Goal: Book appointment/travel/reservation

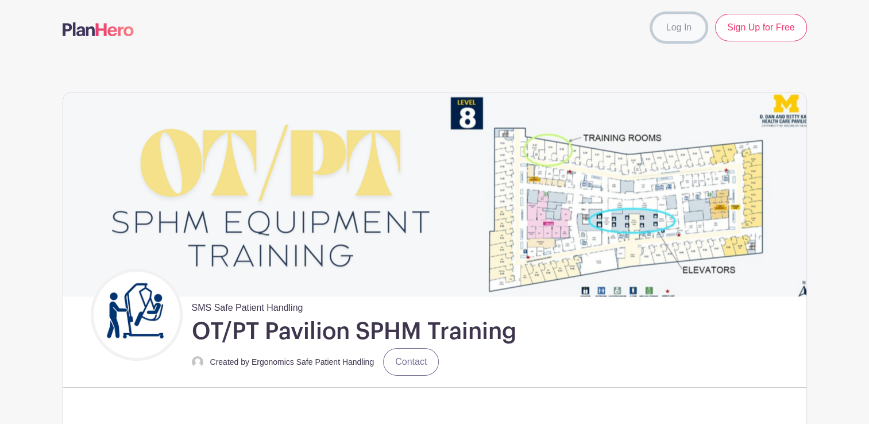
click at [663, 26] on link "Log In" at bounding box center [679, 28] width 54 height 28
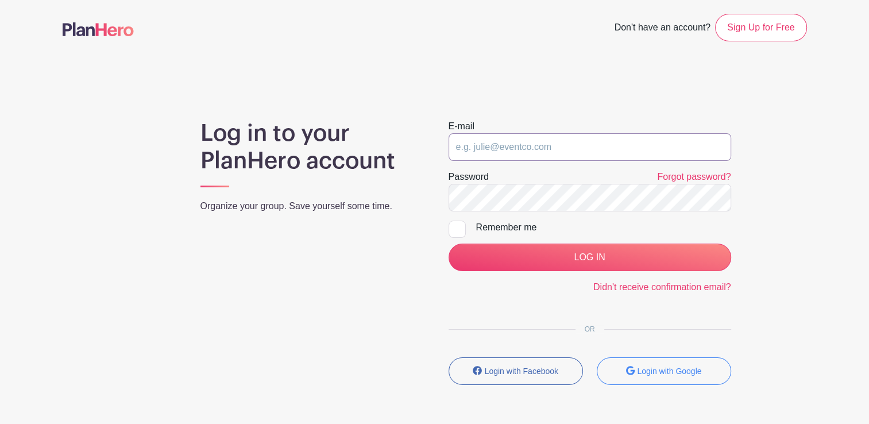
click at [511, 152] on input "email" at bounding box center [589, 147] width 283 height 28
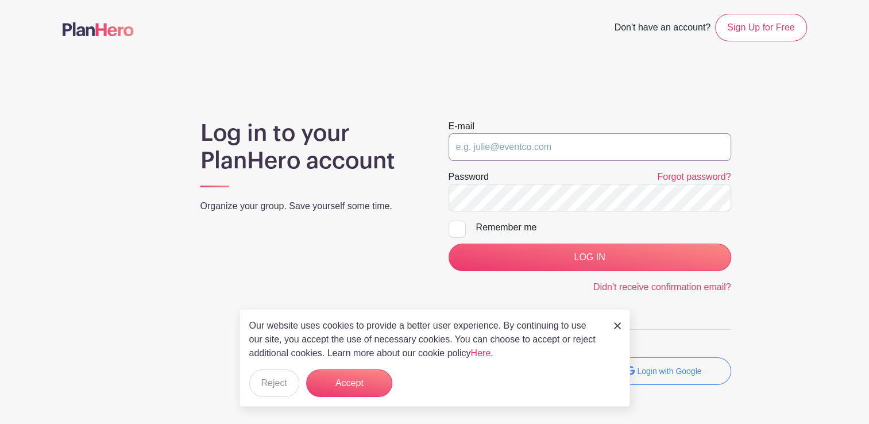
click at [533, 146] on input "email" at bounding box center [589, 147] width 283 height 28
type input "e"
click at [364, 382] on button "Accept" at bounding box center [349, 383] width 86 height 28
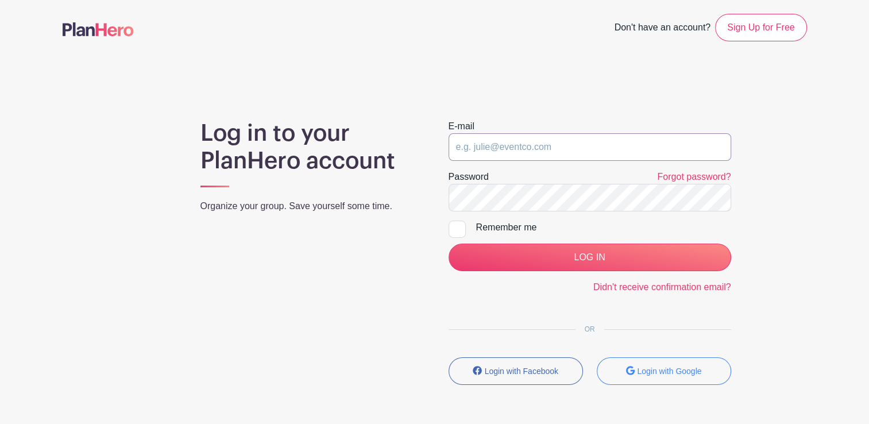
click at [483, 142] on input "email" at bounding box center [589, 147] width 283 height 28
paste input "[EMAIL_ADDRESS][DOMAIN_NAME]"
type input "[EMAIL_ADDRESS][DOMAIN_NAME]"
click at [448, 243] on input "LOG IN" at bounding box center [589, 257] width 283 height 28
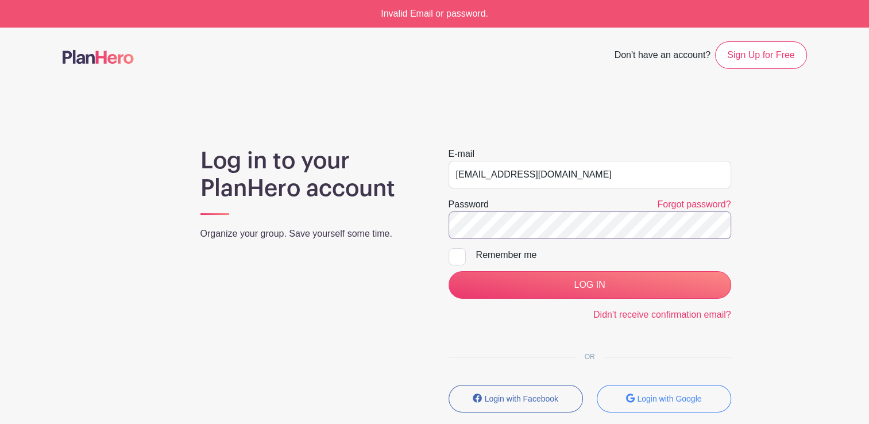
click at [448, 271] on input "LOG IN" at bounding box center [589, 285] width 283 height 28
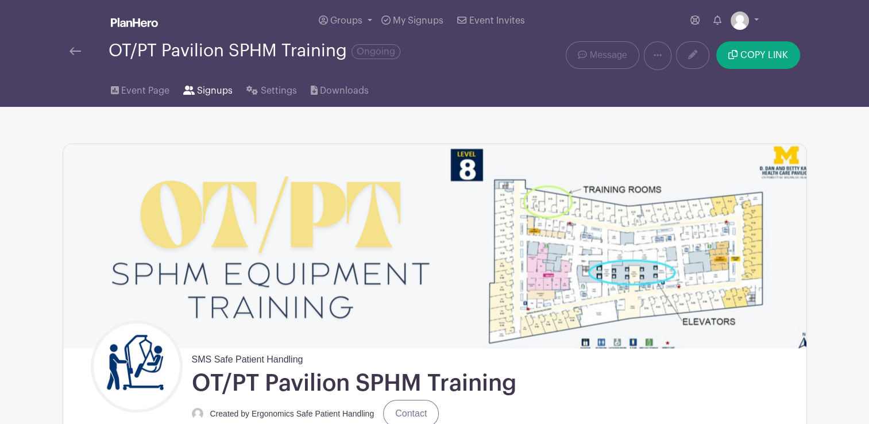
click at [198, 94] on span "Signups" at bounding box center [215, 91] width 36 height 14
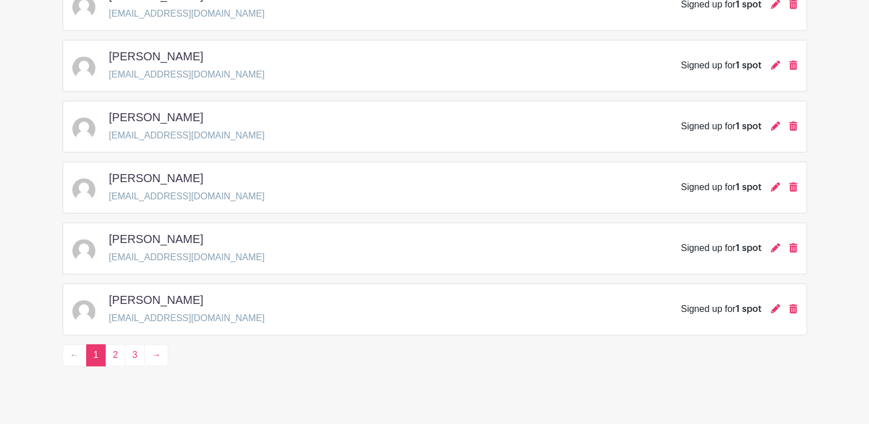
scroll to position [1680, 0]
click at [109, 345] on link "2" at bounding box center [115, 356] width 20 height 22
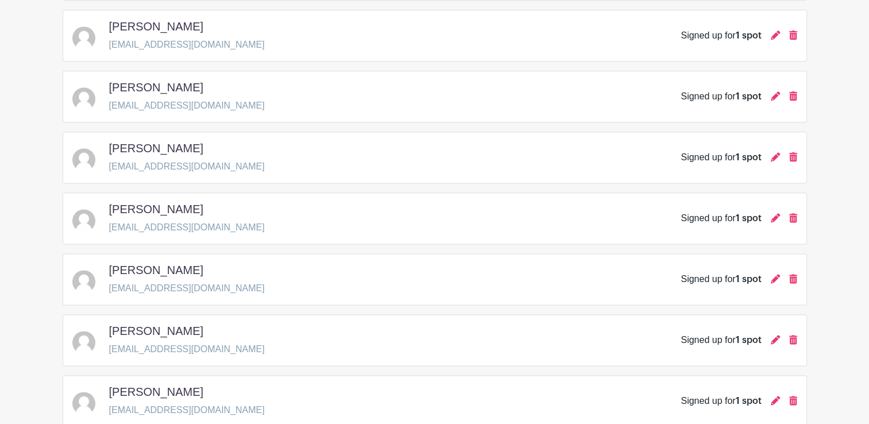
scroll to position [1688, 0]
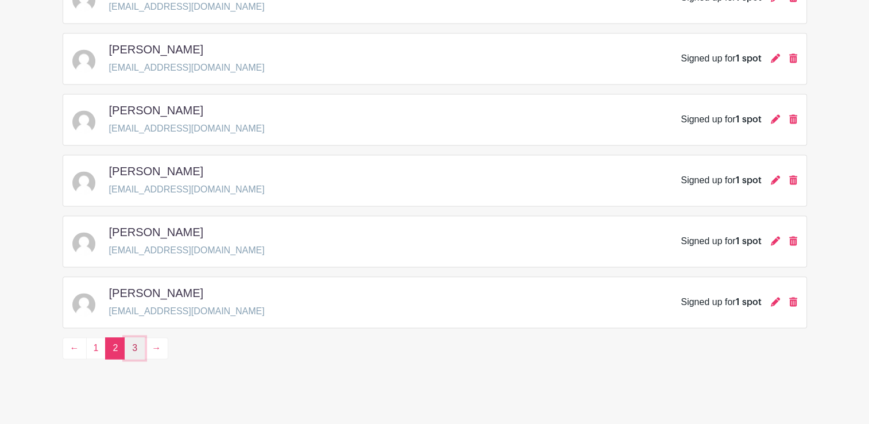
click at [140, 337] on link "3" at bounding box center [135, 348] width 20 height 22
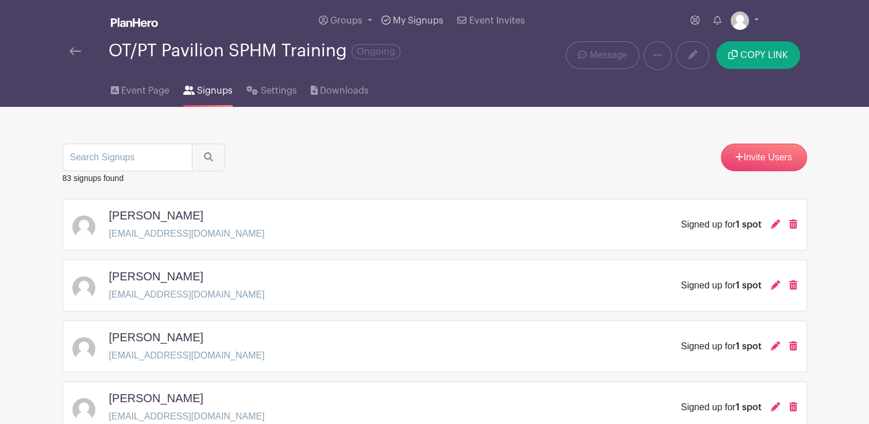
click at [422, 24] on span "My Signups" at bounding box center [418, 20] width 51 height 9
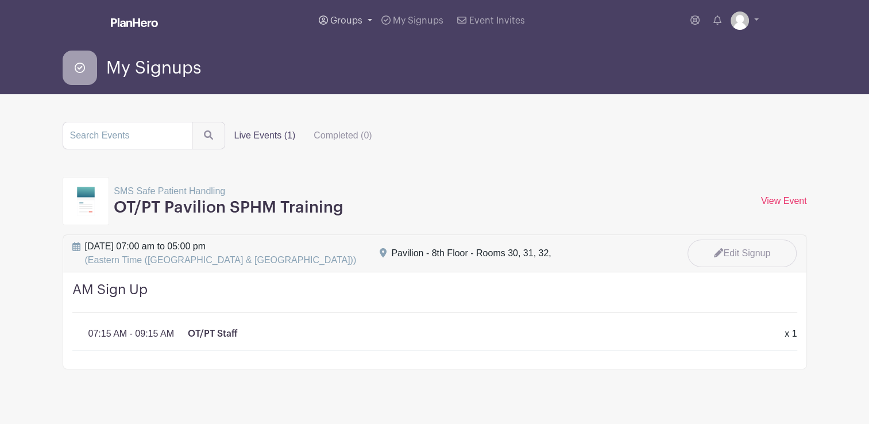
click at [364, 18] on link "Groups" at bounding box center [345, 20] width 63 height 41
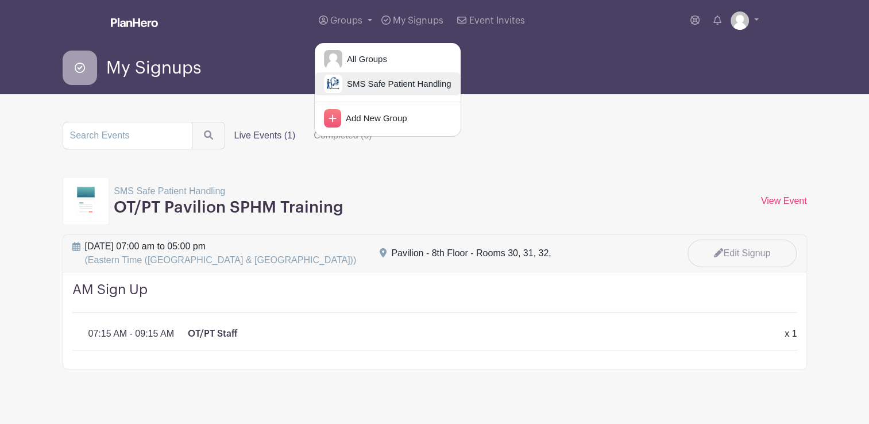
click at [381, 87] on span "SMS Safe Patient Handling" at bounding box center [396, 84] width 109 height 13
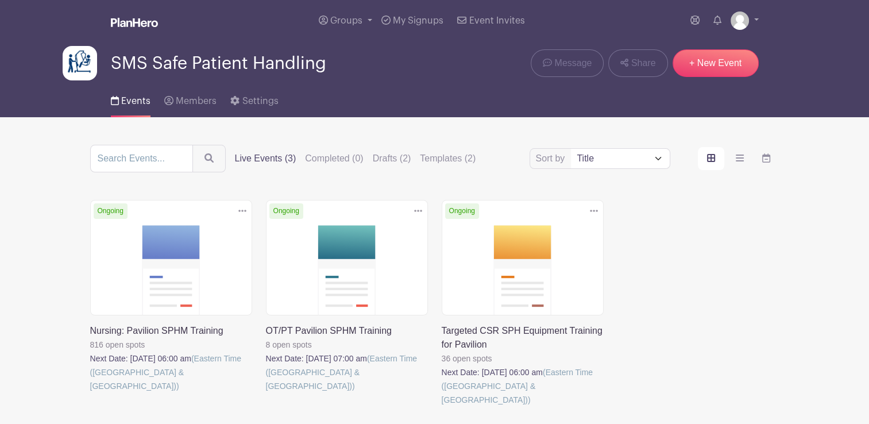
scroll to position [73, 0]
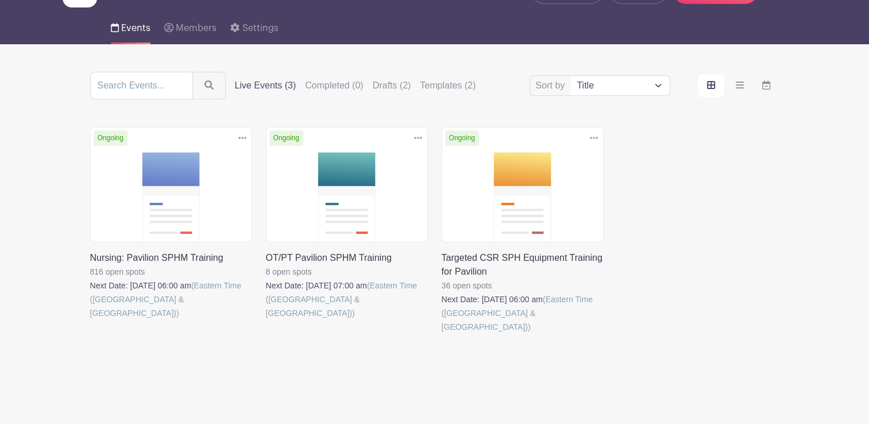
click at [90, 320] on link at bounding box center [90, 320] width 0 height 0
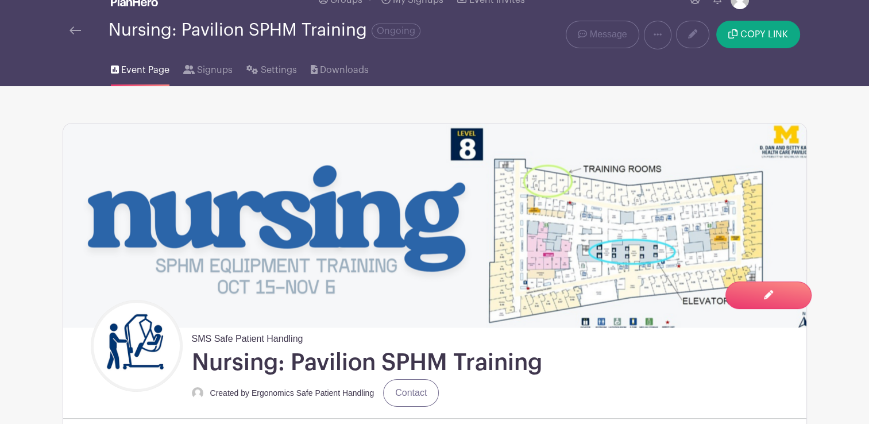
scroll to position [20, 0]
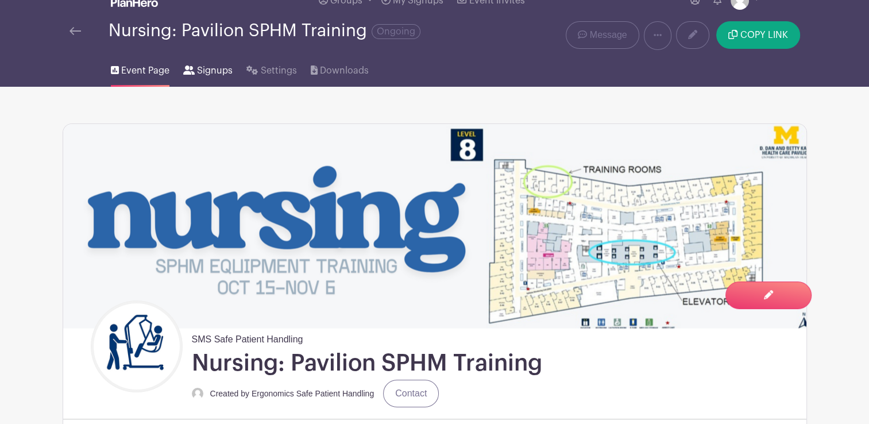
click at [211, 76] on span "Signups" at bounding box center [215, 71] width 36 height 14
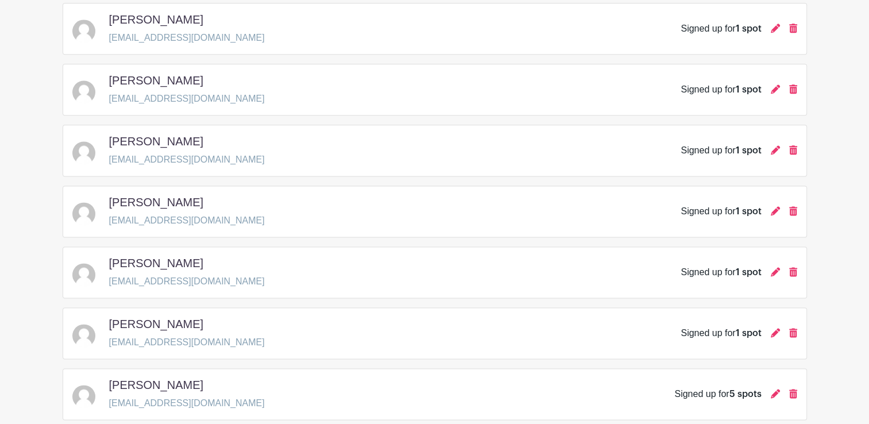
scroll to position [1603, 0]
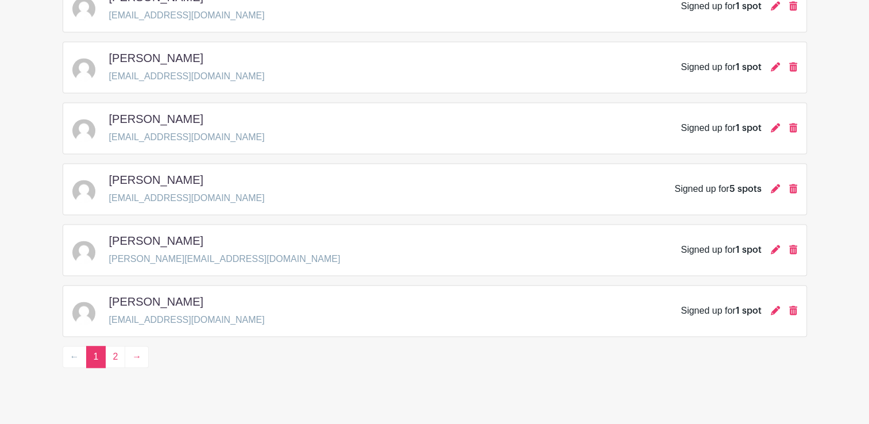
scroll to position [1681, 0]
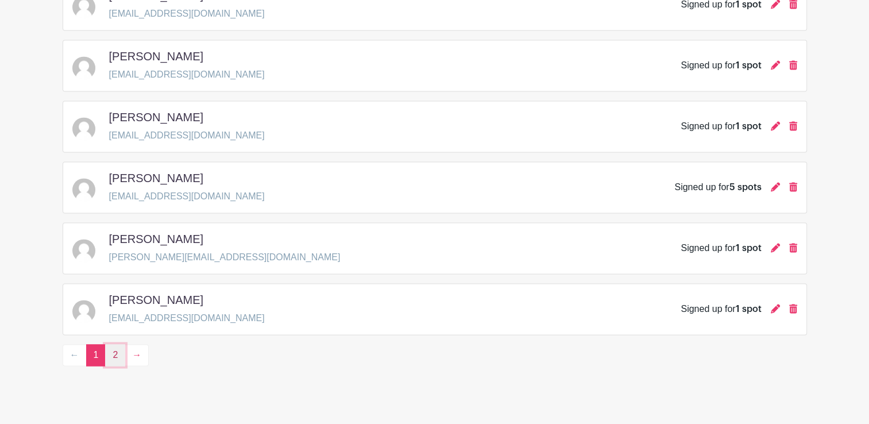
click at [113, 349] on link "2" at bounding box center [115, 355] width 20 height 22
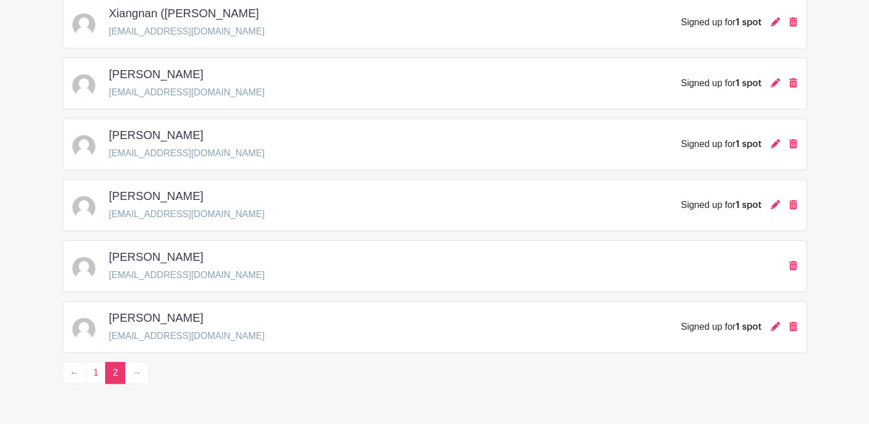
scroll to position [596, 0]
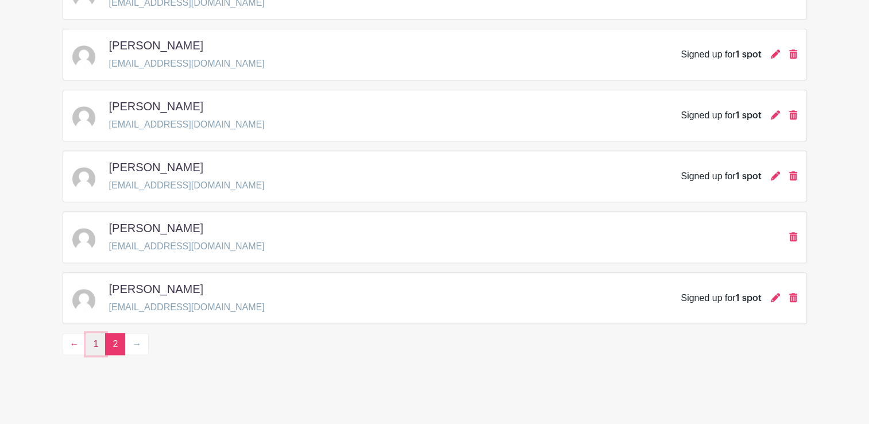
click at [96, 341] on link "1" at bounding box center [96, 344] width 20 height 22
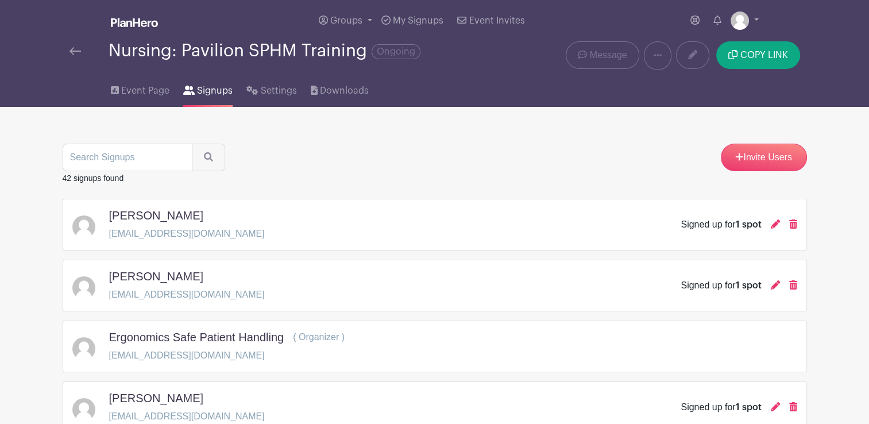
click at [71, 55] on img at bounding box center [74, 51] width 11 height 8
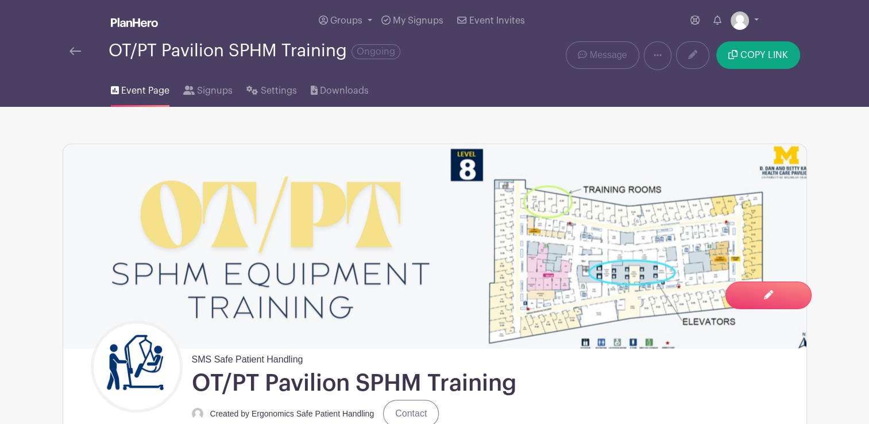
click at [67, 54] on div "OT/PT Pavilion SPHM Training Ongoing" at bounding box center [280, 55] width 434 height 29
click at [69, 54] on img at bounding box center [74, 51] width 11 height 8
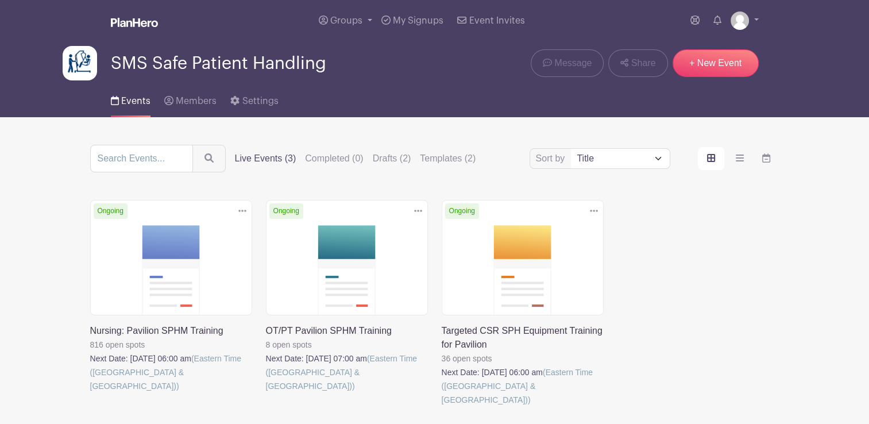
click at [266, 393] on link at bounding box center [266, 393] width 0 height 0
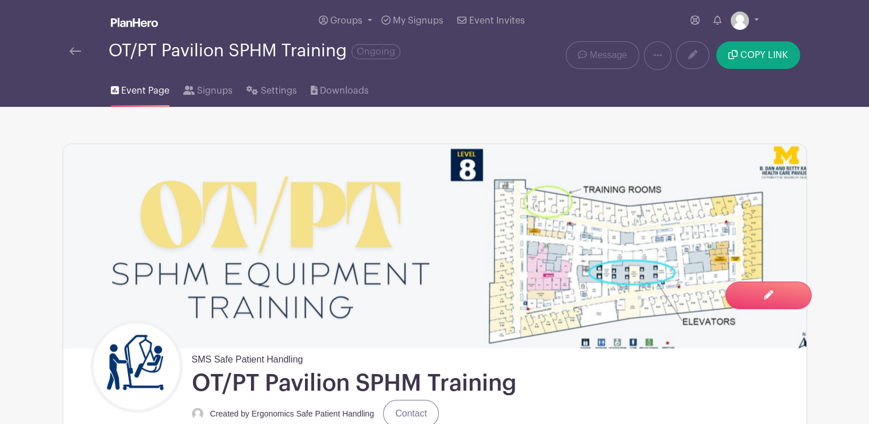
click at [82, 48] on div at bounding box center [88, 51] width 39 height 14
click at [74, 52] on img at bounding box center [74, 51] width 11 height 8
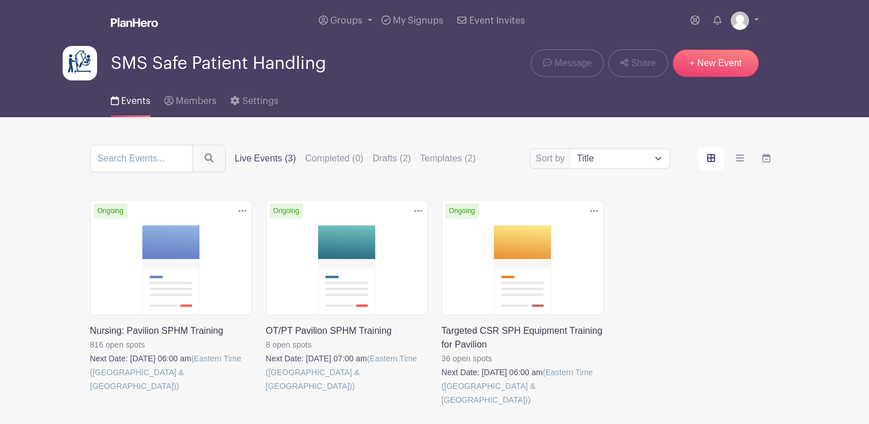
click at [90, 393] on link at bounding box center [90, 393] width 0 height 0
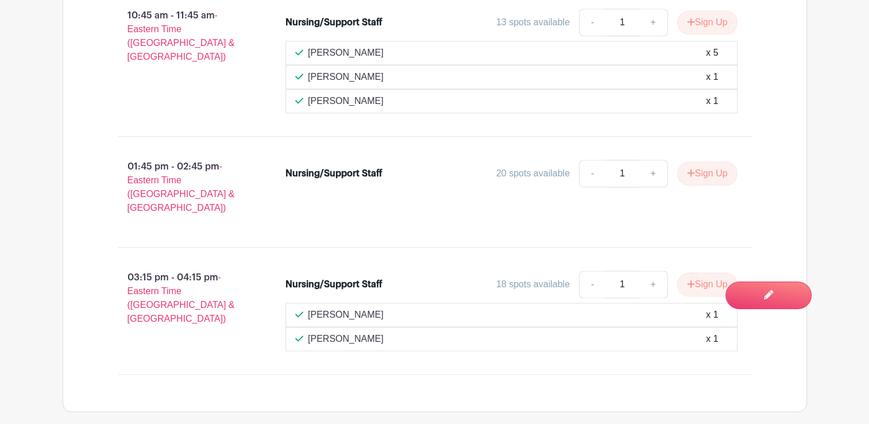
scroll to position [1390, 0]
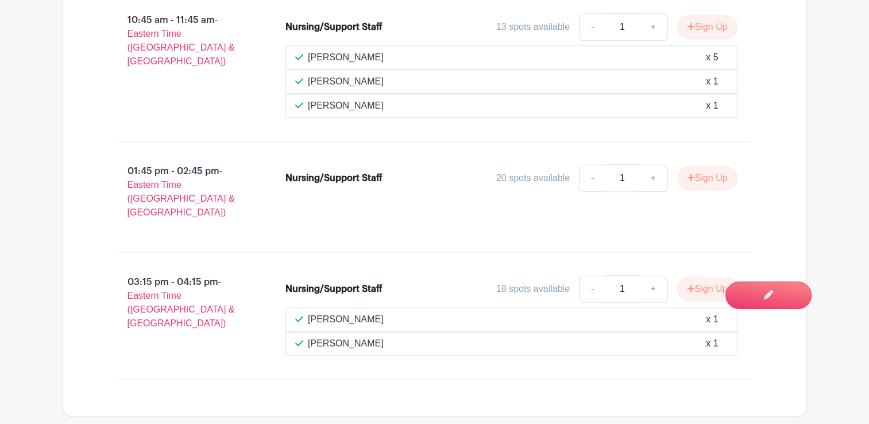
click at [290, 207] on div "Nursing/Support Staff 20 spots available - 1 + Sign Up" at bounding box center [518, 197] width 502 height 74
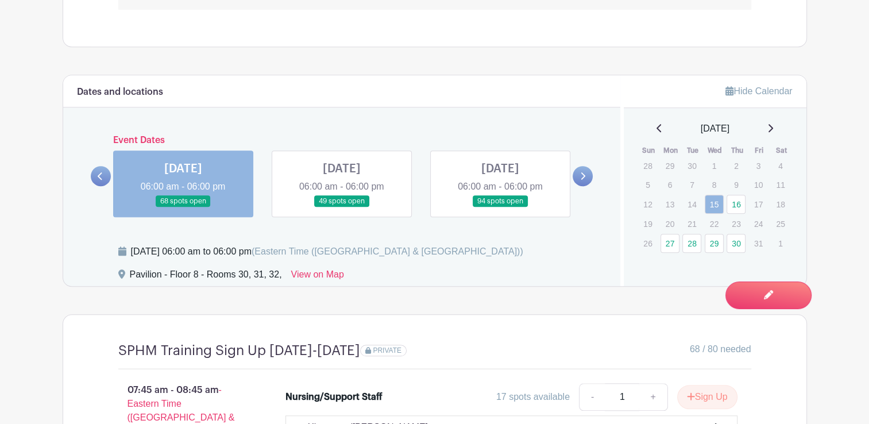
scroll to position [868, 0]
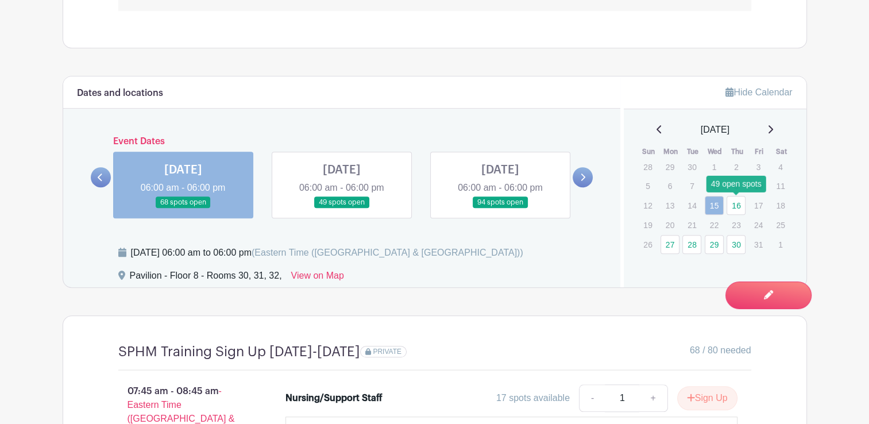
click at [730, 206] on link "16" at bounding box center [735, 205] width 19 height 19
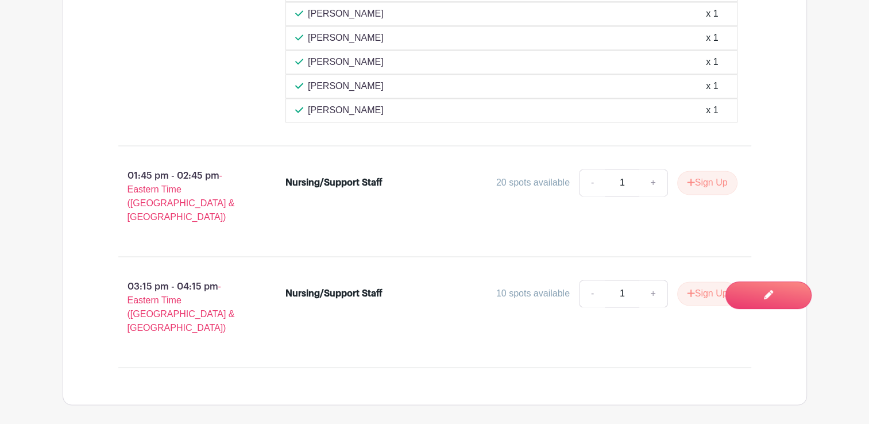
scroll to position [1746, 0]
click at [498, 156] on div "01:45 pm - 02:45 pm - Eastern Time ([GEOGRAPHIC_DATA] & [GEOGRAPHIC_DATA]) Nurs…" at bounding box center [435, 202] width 688 height 92
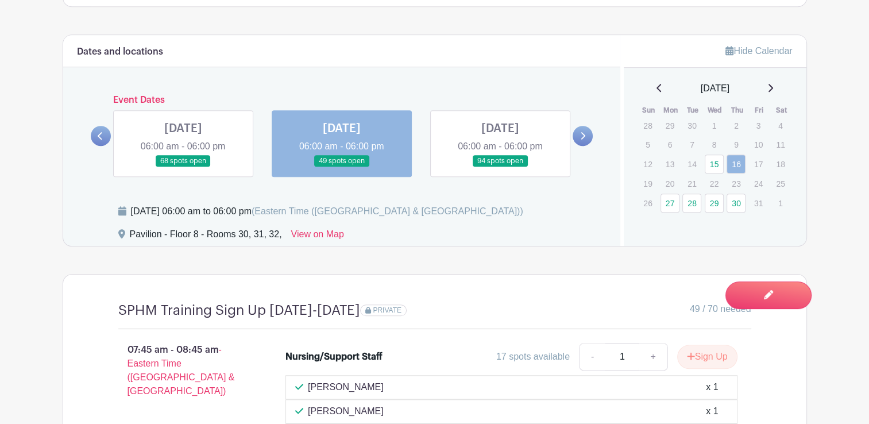
scroll to position [910, 0]
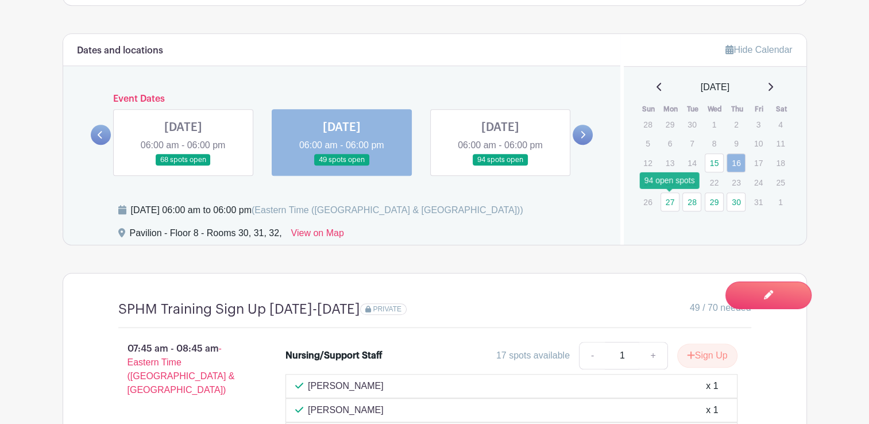
click at [671, 204] on link "27" at bounding box center [669, 201] width 19 height 19
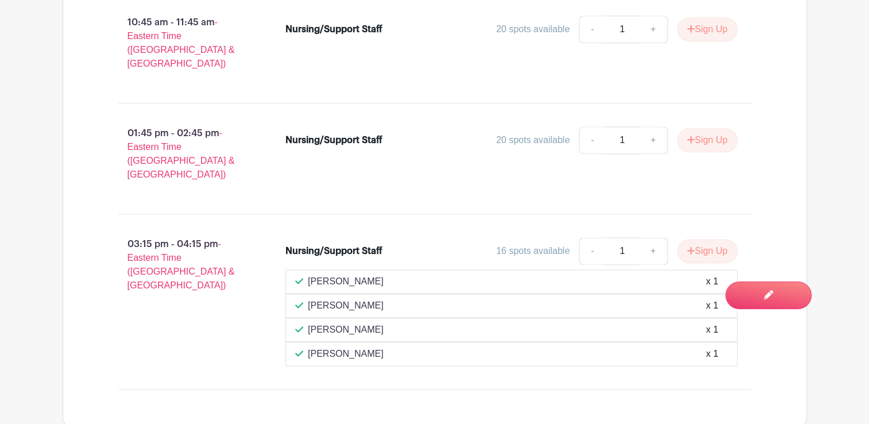
scroll to position [1488, 0]
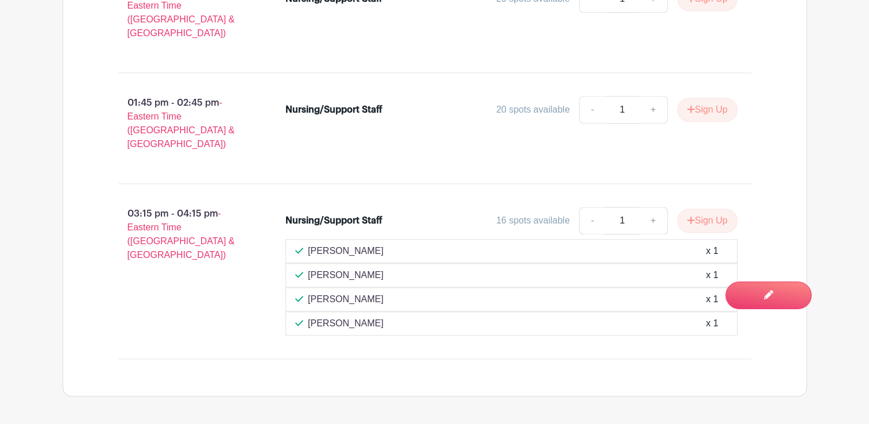
click at [393, 207] on div "Nursing/Support Staff 16 spots available - 1 + Sign Up" at bounding box center [511, 223] width 452 height 32
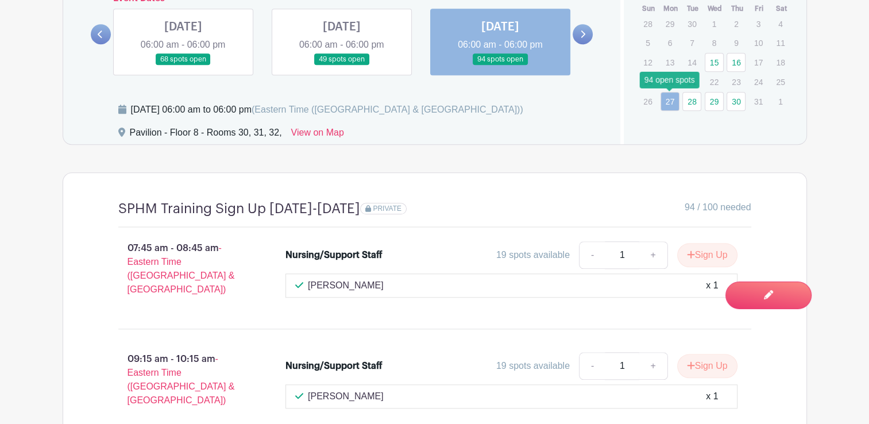
scroll to position [1011, 0]
click at [698, 102] on link "28" at bounding box center [691, 100] width 19 height 19
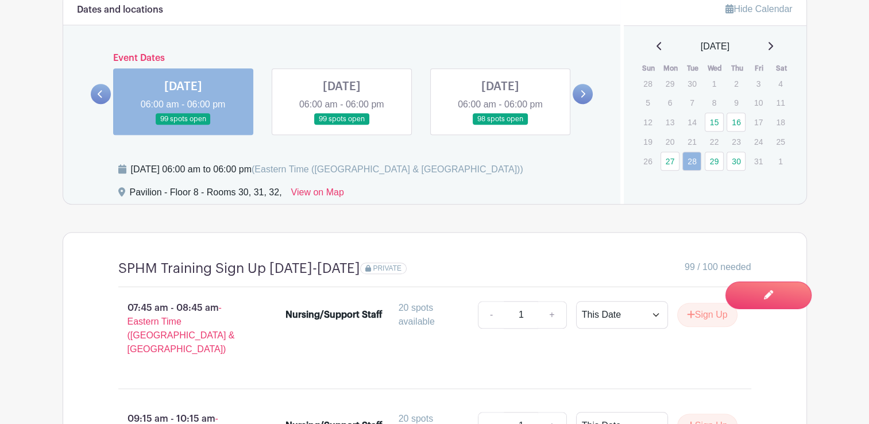
scroll to position [950, 0]
click at [715, 154] on link "29" at bounding box center [714, 161] width 19 height 19
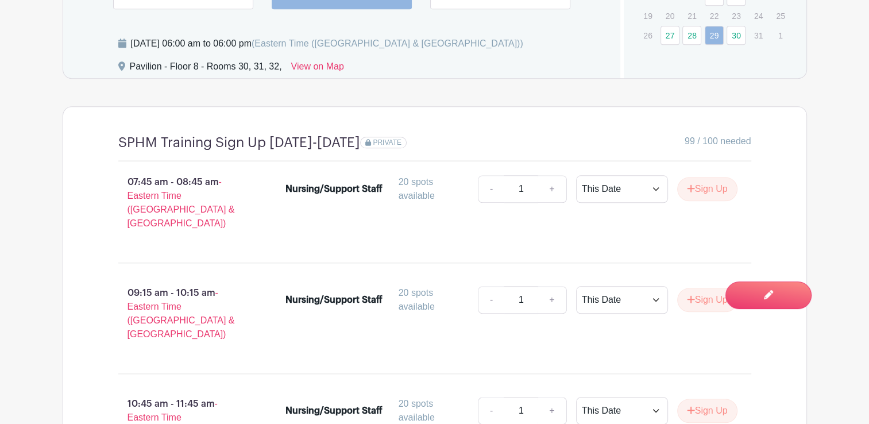
scroll to position [1076, 0]
click at [740, 27] on link "30" at bounding box center [735, 35] width 19 height 19
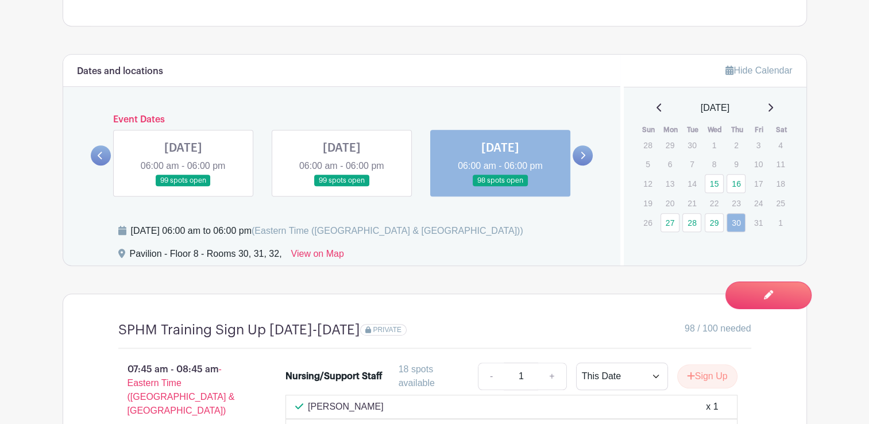
scroll to position [888, 0]
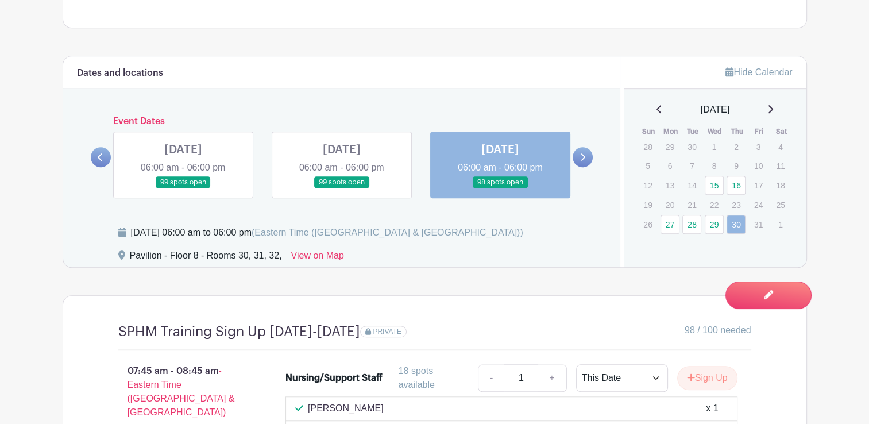
click at [771, 110] on div "[DATE]" at bounding box center [714, 110] width 155 height 14
click at [773, 109] on icon at bounding box center [770, 109] width 5 height 8
click at [666, 164] on link "3" at bounding box center [669, 167] width 19 height 19
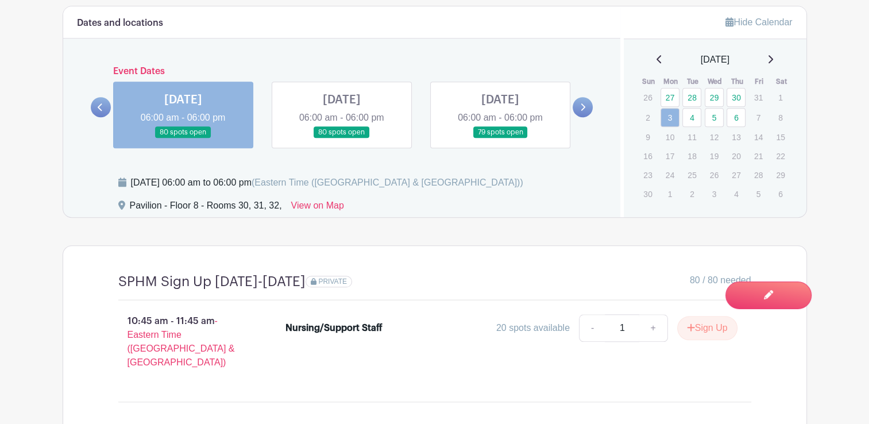
scroll to position [938, 0]
click at [686, 120] on link "4" at bounding box center [691, 116] width 19 height 19
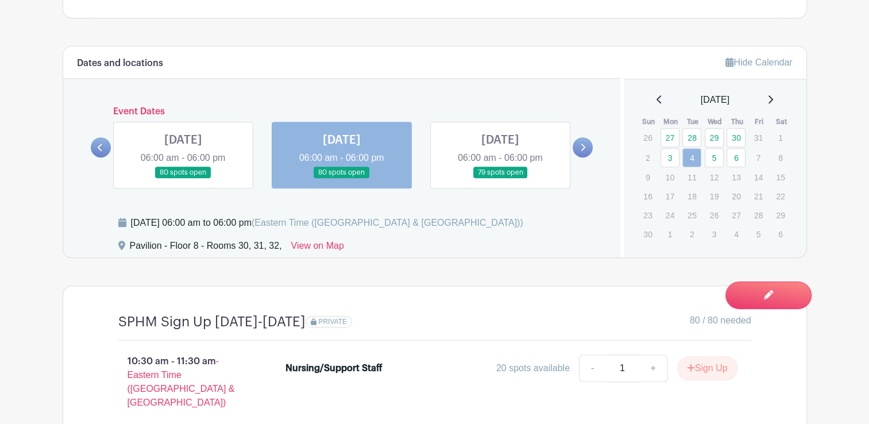
scroll to position [894, 0]
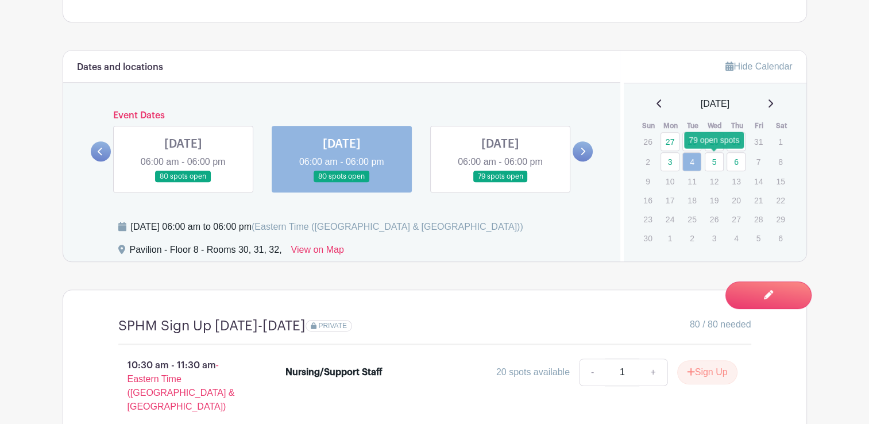
click at [713, 156] on link "5" at bounding box center [714, 161] width 19 height 19
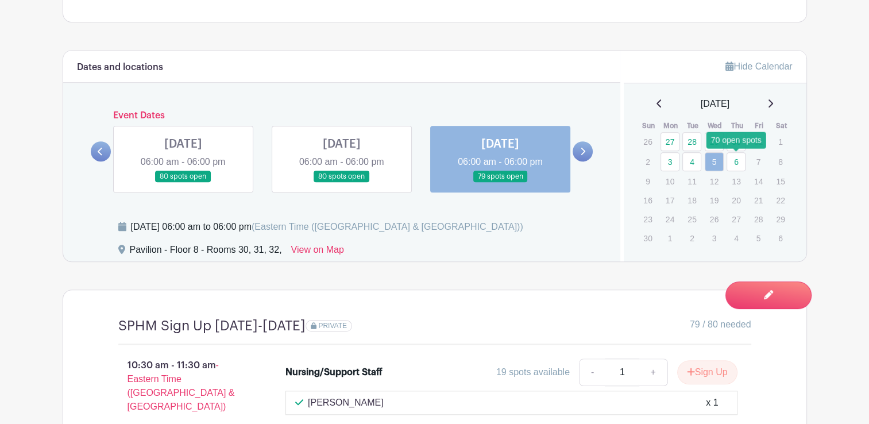
click at [729, 167] on link "6" at bounding box center [735, 161] width 19 height 19
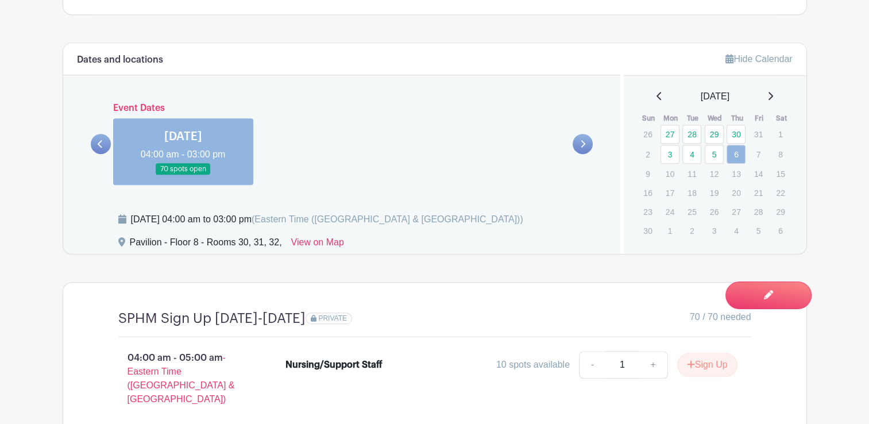
scroll to position [897, 0]
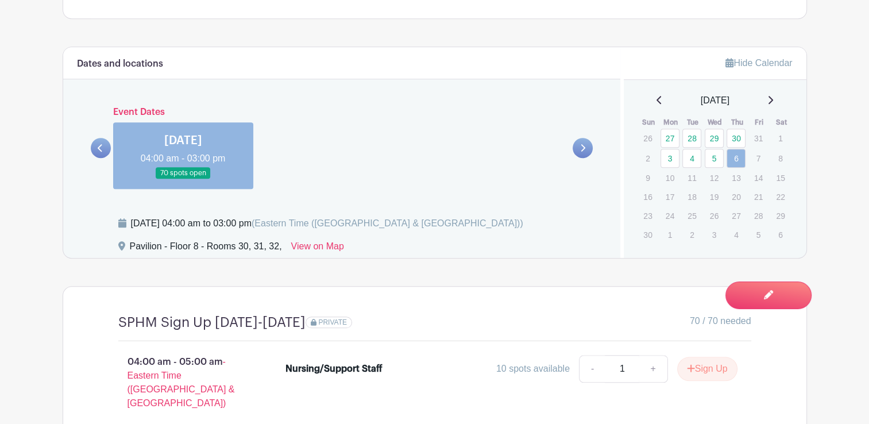
click at [653, 91] on div "Hide Calendar [DATE] Sun Mon Tue Wed Thu Fri Sat 26 27 28 29 30 31 1 2 3 4 5 6 …" at bounding box center [713, 152] width 186 height 211
click at [656, 100] on icon at bounding box center [659, 99] width 6 height 9
click at [713, 181] on link "15" at bounding box center [714, 176] width 19 height 19
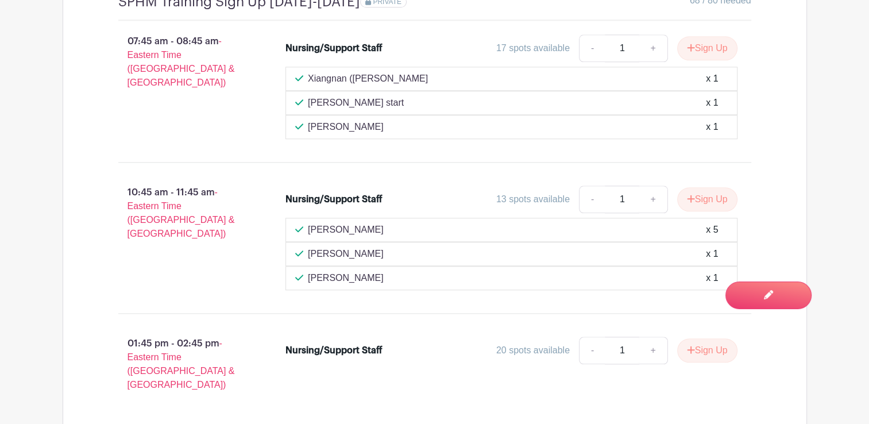
scroll to position [1215, 0]
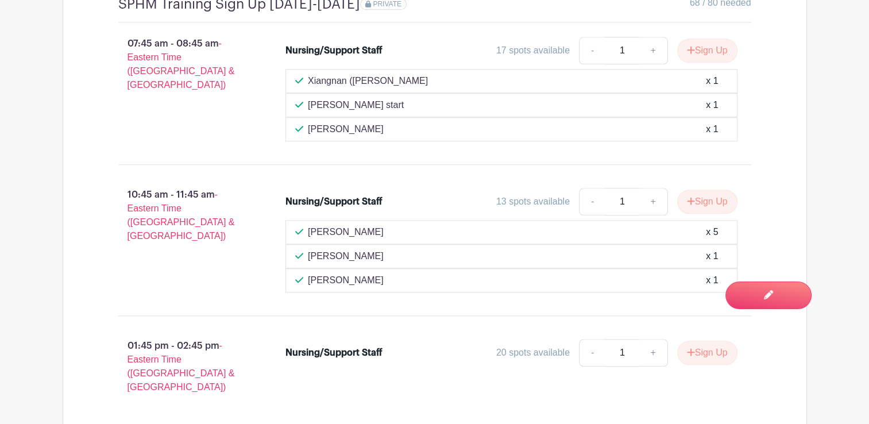
drag, startPoint x: 720, startPoint y: 231, endPoint x: 696, endPoint y: 231, distance: 23.6
click at [696, 231] on div "[PERSON_NAME] x 5" at bounding box center [511, 232] width 432 height 14
click at [403, 230] on div "[PERSON_NAME] x 5" at bounding box center [511, 232] width 432 height 14
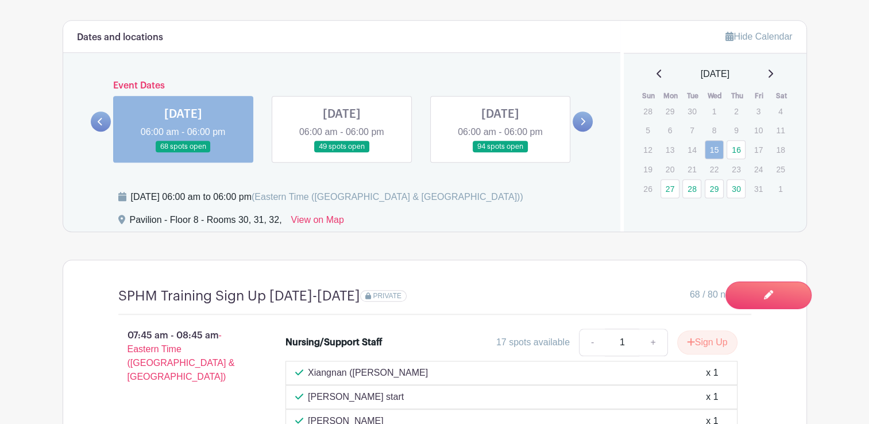
scroll to position [956, 0]
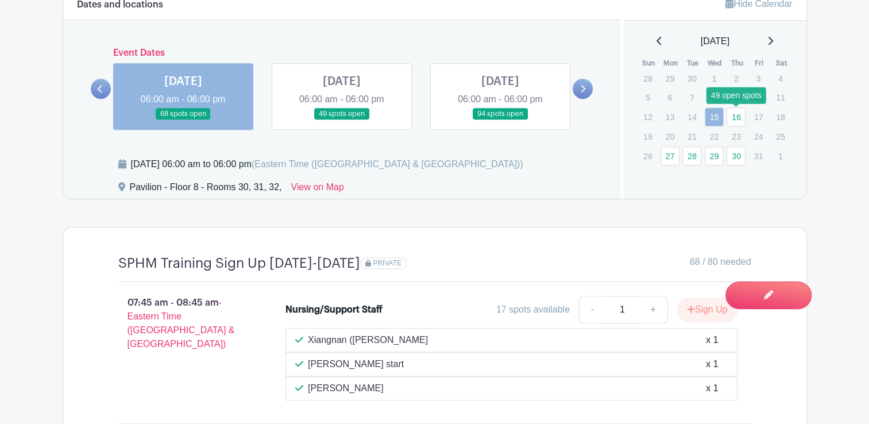
click at [742, 117] on link "16" at bounding box center [735, 116] width 19 height 19
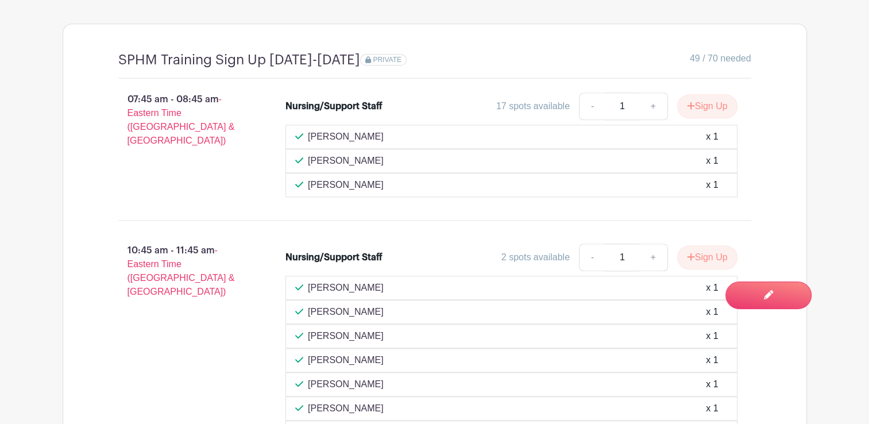
scroll to position [1160, 0]
